Goal: Navigation & Orientation: Find specific page/section

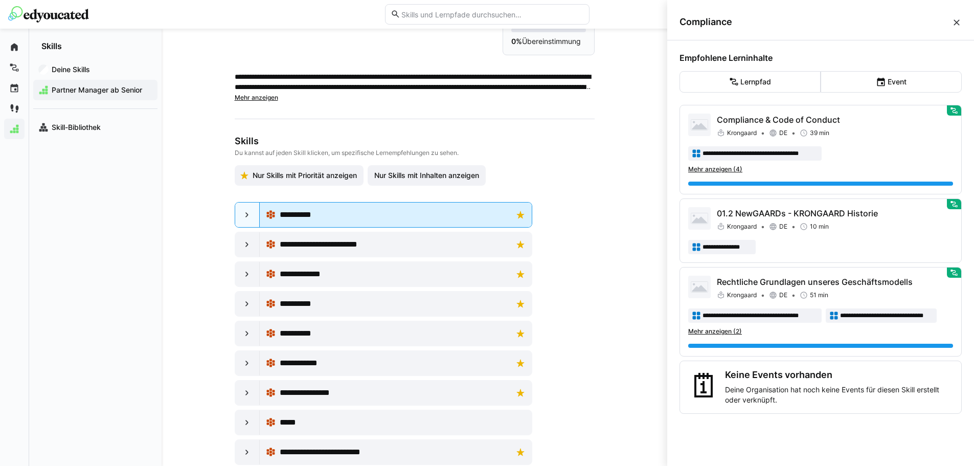
click at [517, 213] on div "**********" at bounding box center [396, 215] width 260 height 20
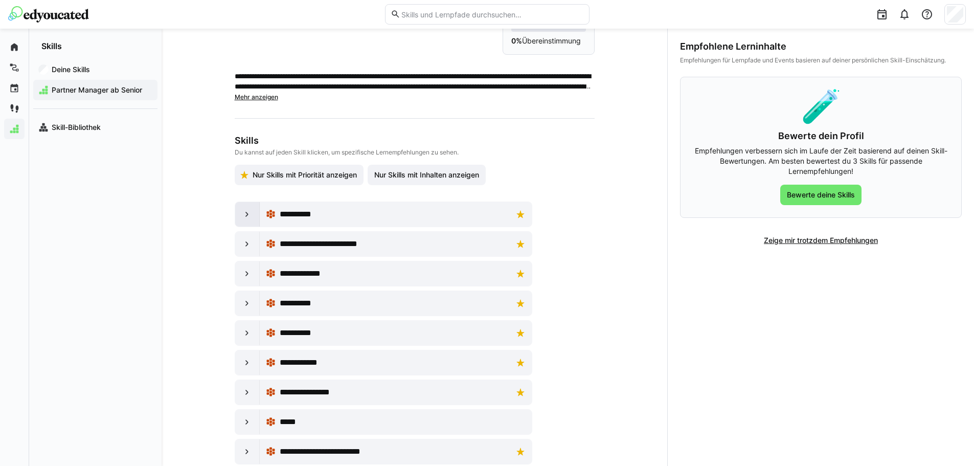
drag, startPoint x: 233, startPoint y: 214, endPoint x: 249, endPoint y: 214, distance: 15.9
click at [235, 214] on div at bounding box center [247, 214] width 25 height 25
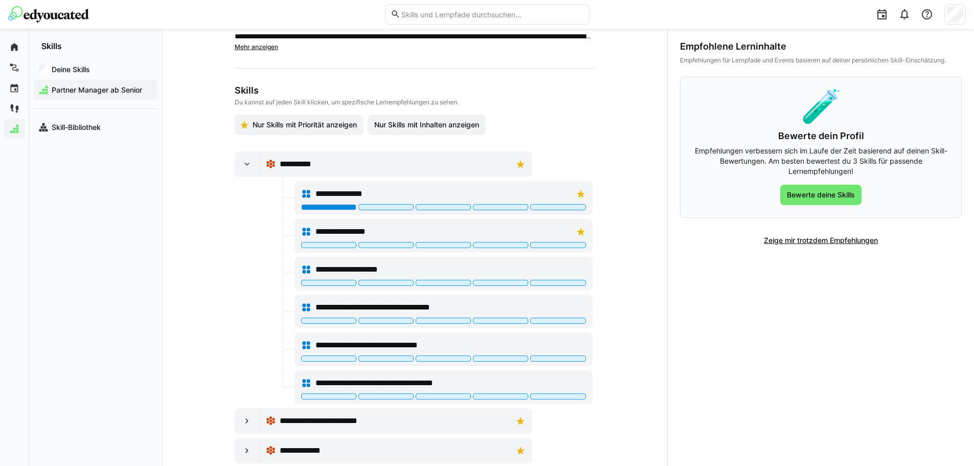
scroll to position [101, 0]
click at [245, 165] on eds-icon at bounding box center [247, 164] width 10 height 10
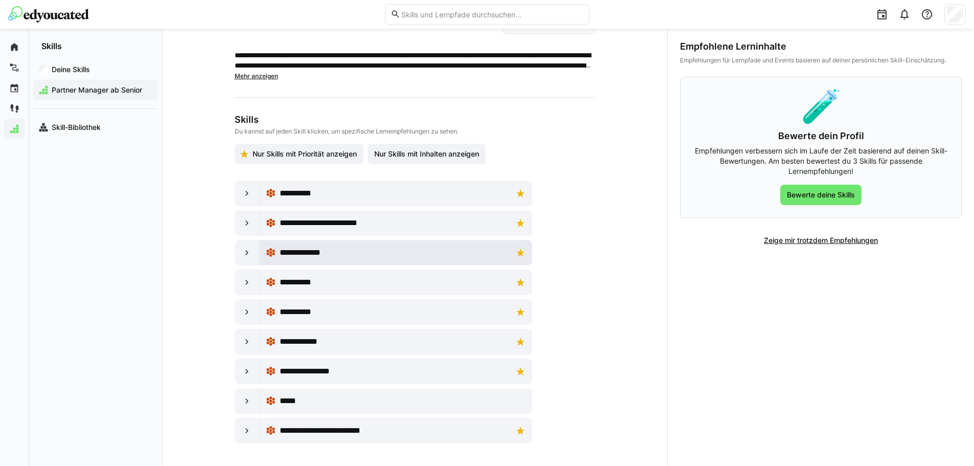
scroll to position [74, 0]
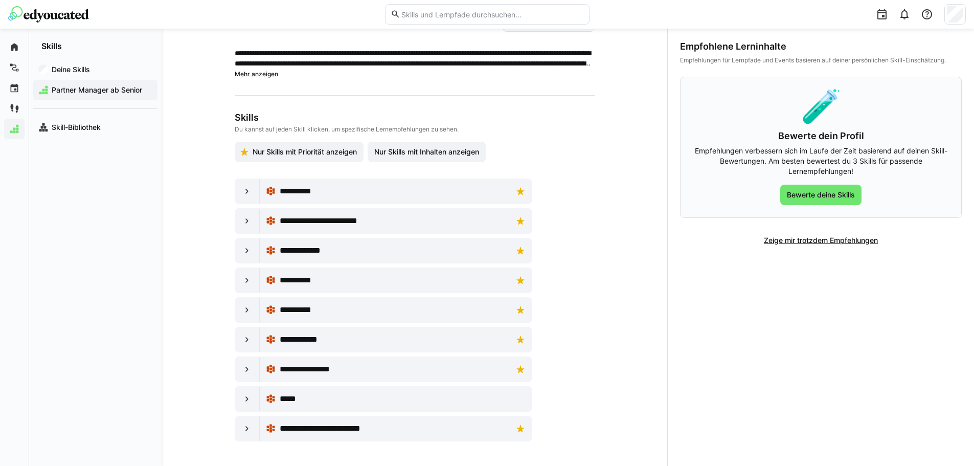
drag, startPoint x: 240, startPoint y: 396, endPoint x: 189, endPoint y: 228, distance: 175.7
click at [242, 395] on eds-icon at bounding box center [247, 399] width 10 height 10
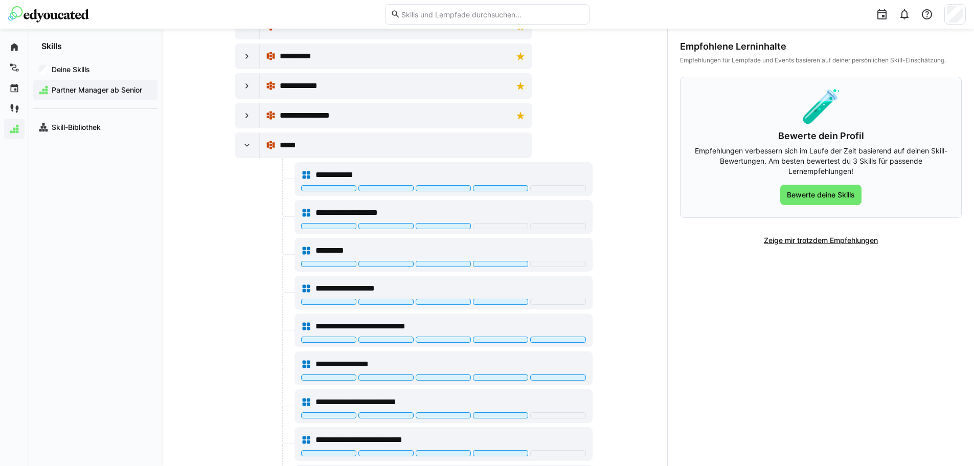
scroll to position [329, 0]
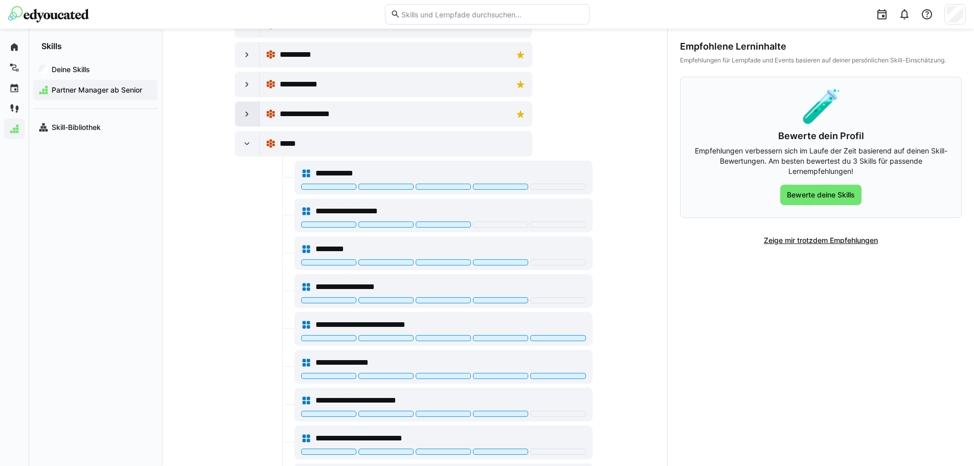
click at [242, 114] on eds-icon at bounding box center [247, 114] width 10 height 10
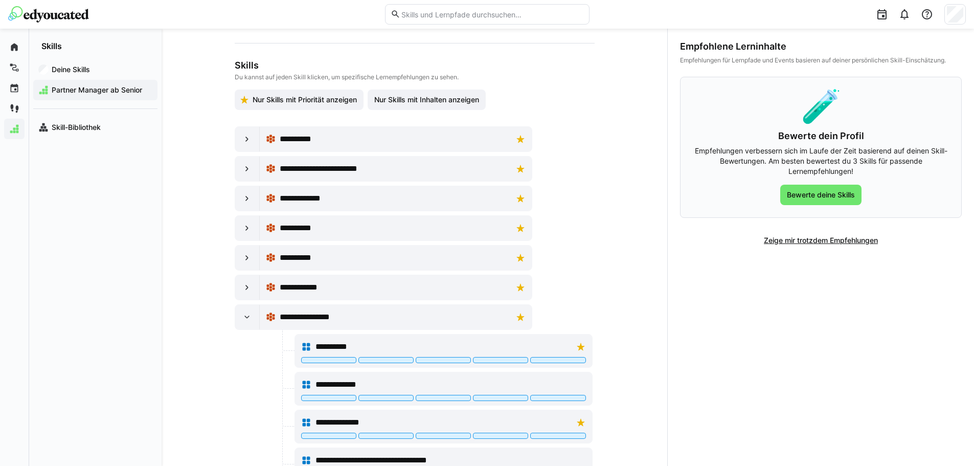
scroll to position [125, 0]
click at [246, 313] on eds-icon at bounding box center [247, 317] width 10 height 10
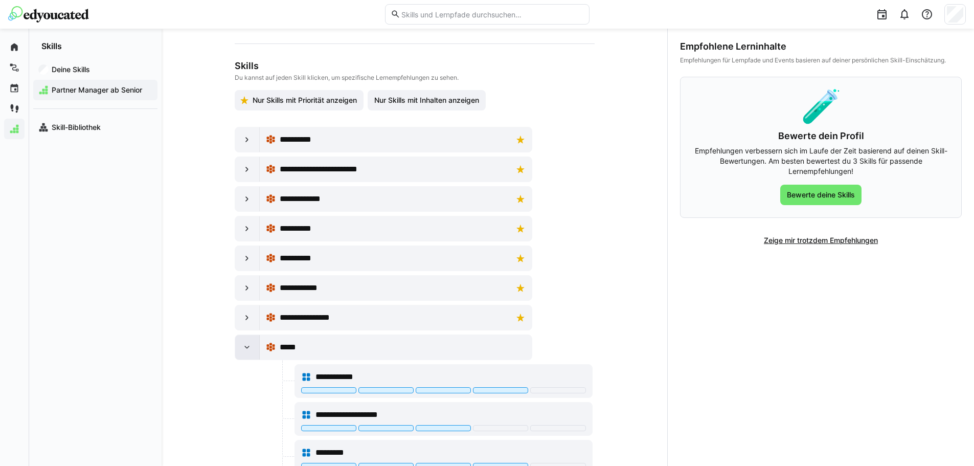
click at [239, 346] on div at bounding box center [247, 347] width 25 height 25
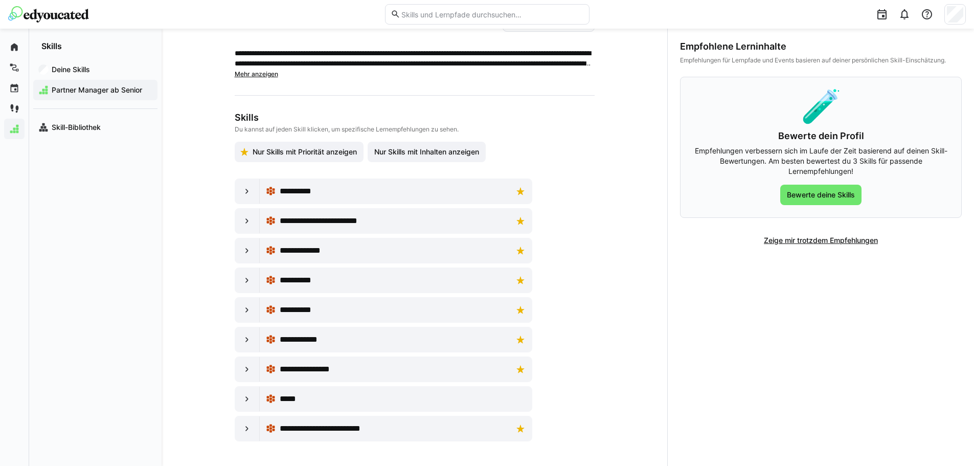
scroll to position [74, 0]
click at [111, 63] on div "Deine Skills" at bounding box center [95, 69] width 124 height 20
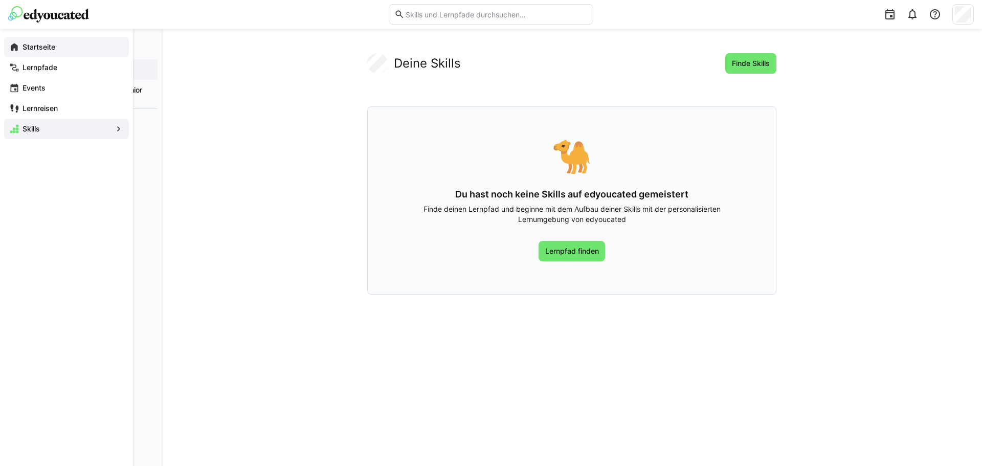
click at [56, 52] on div "Startseite" at bounding box center [66, 47] width 125 height 20
